Goal: Task Accomplishment & Management: Use online tool/utility

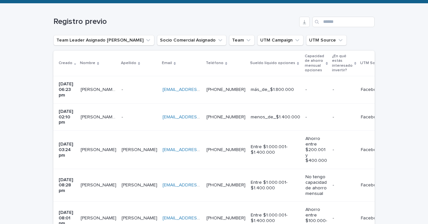
click at [123, 89] on td "- -" at bounding box center [139, 89] width 41 height 27
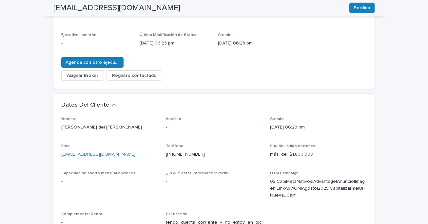
scroll to position [113, 0]
click at [87, 72] on span "Asignar Broker" at bounding box center [82, 75] width 31 height 7
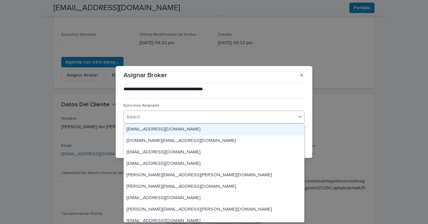
click at [173, 117] on div "Select..." at bounding box center [210, 117] width 172 height 11
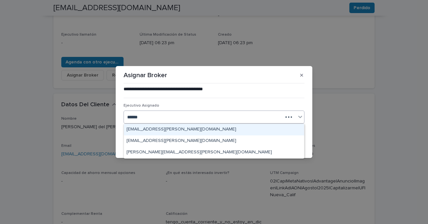
type input "*******"
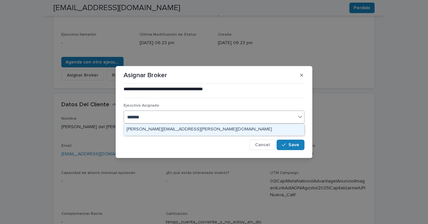
click at [208, 129] on div "[PERSON_NAME][EMAIL_ADDRESS][PERSON_NAME][DOMAIN_NAME]" at bounding box center [214, 129] width 180 height 11
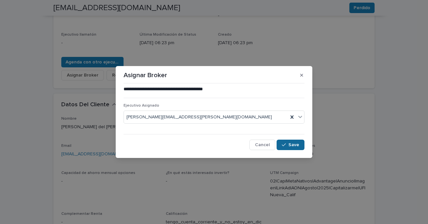
click at [293, 146] on span "Save" at bounding box center [293, 145] width 11 height 5
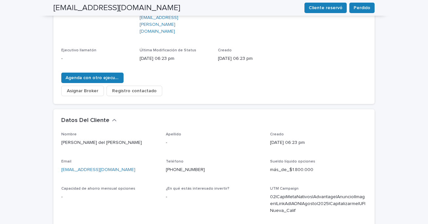
click at [291, 159] on div "Sueldo líquido opciones más_de_$1.800.000" at bounding box center [318, 168] width 97 height 19
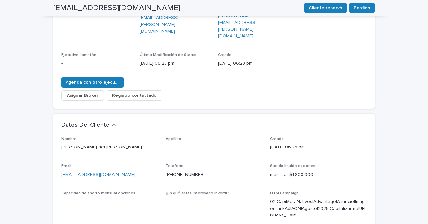
scroll to position [0, 0]
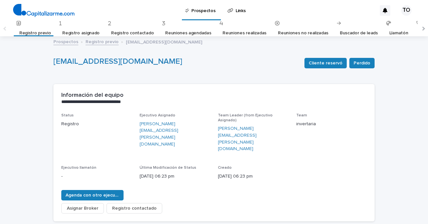
click at [38, 33] on link "Registro previo" at bounding box center [34, 33] width 31 height 15
